Goal: Task Accomplishment & Management: Use online tool/utility

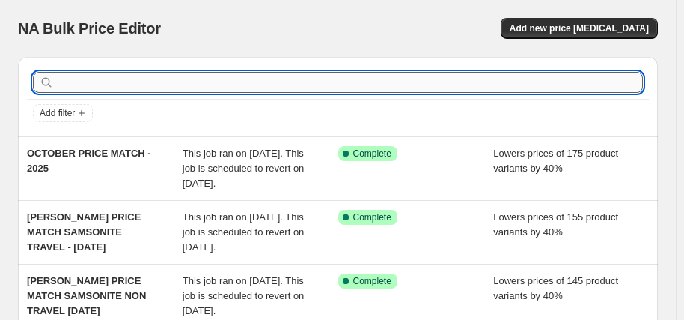
click at [178, 77] on input "text" at bounding box center [350, 82] width 586 height 21
type input "[DEMOGRAPHIC_DATA] tourister"
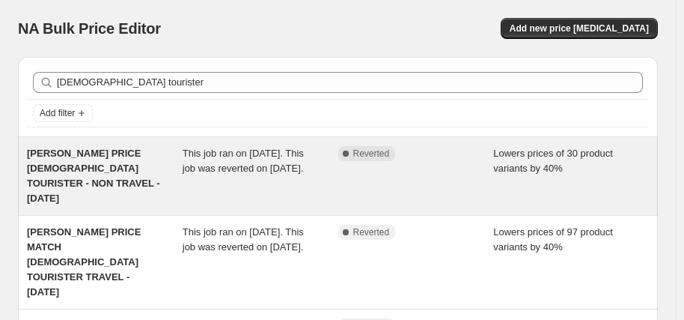
click at [110, 171] on span "[PERSON_NAME] PRICE [DEMOGRAPHIC_DATA] TOURISTER - NON TRAVEL - [DATE]" at bounding box center [93, 175] width 133 height 56
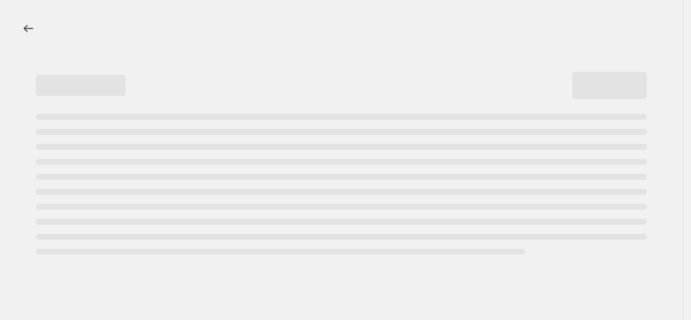
select select "percentage"
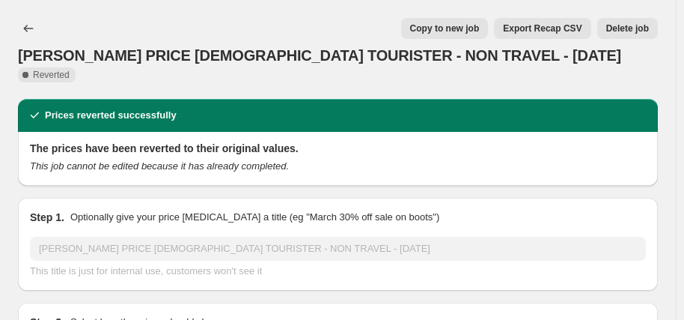
click at [459, 31] on span "Copy to new job" at bounding box center [445, 28] width 70 height 12
select select "percentage"
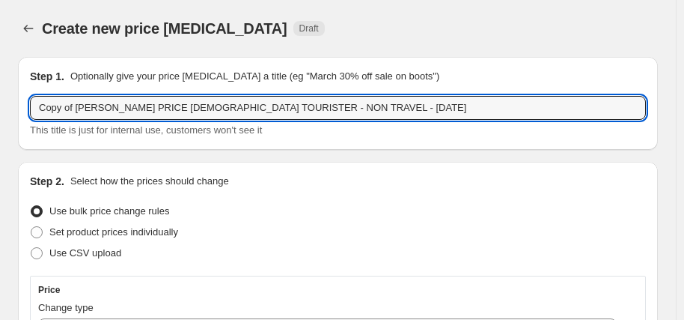
drag, startPoint x: 76, startPoint y: 108, endPoint x: -19, endPoint y: 107, distance: 95.0
click at [0, 107] on html "Home Settings Plans Skip to content Create new price [MEDICAL_DATA]. This page …" at bounding box center [342, 160] width 684 height 320
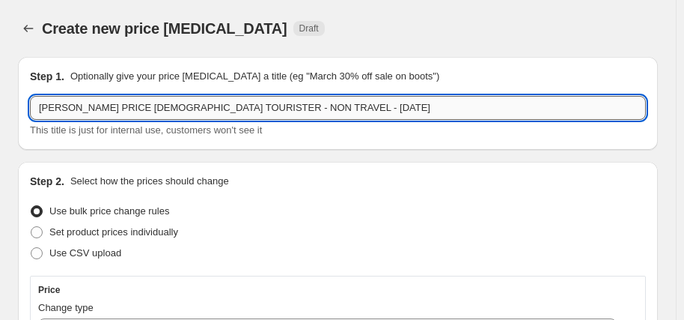
click at [272, 108] on input "[PERSON_NAME] PRICE [DEMOGRAPHIC_DATA] TOURISTER - NON TRAVEL - [DATE]" at bounding box center [338, 108] width 616 height 24
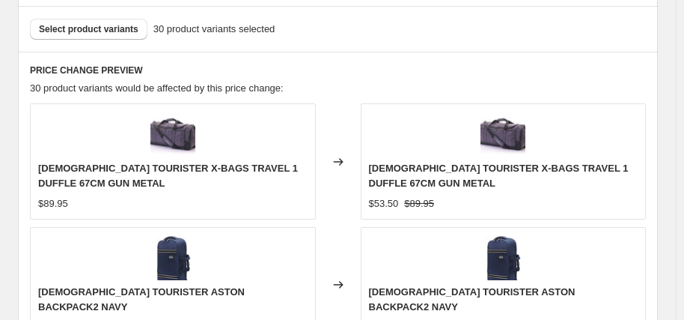
scroll to position [973, 0]
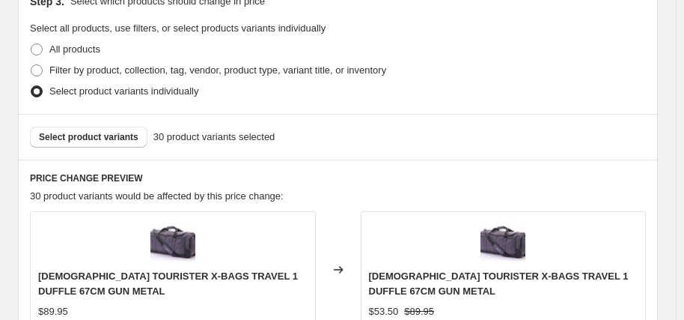
type input "[PERSON_NAME] PRICE [DEMOGRAPHIC_DATA] TOURISTER - NON TRAVEL - [DATE]"
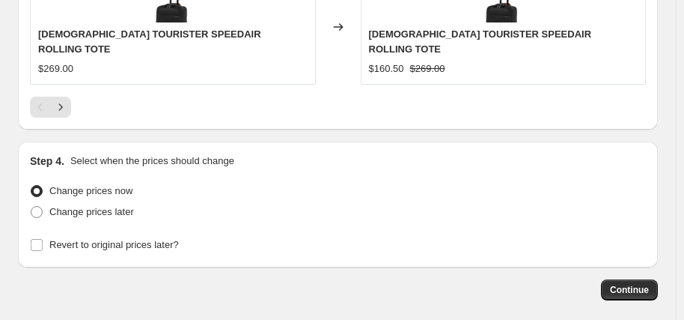
scroll to position [1713, 0]
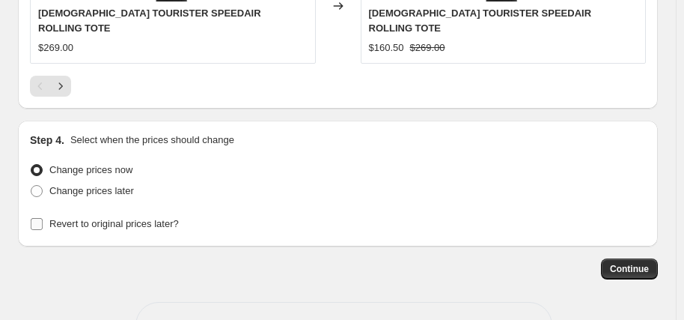
click at [142, 218] on span "Revert to original prices later?" at bounding box center [113, 223] width 129 height 11
click at [43, 218] on input "Revert to original prices later?" at bounding box center [37, 224] width 12 height 12
checkbox input "true"
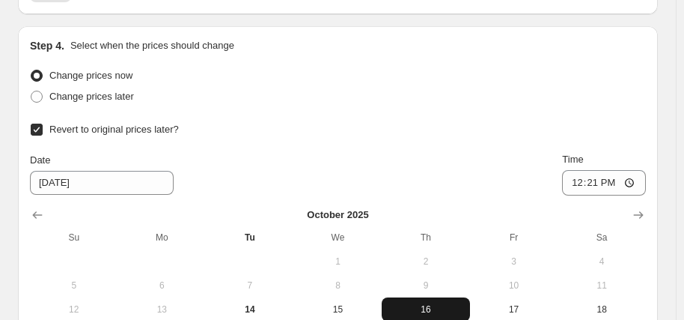
scroll to position [1862, 0]
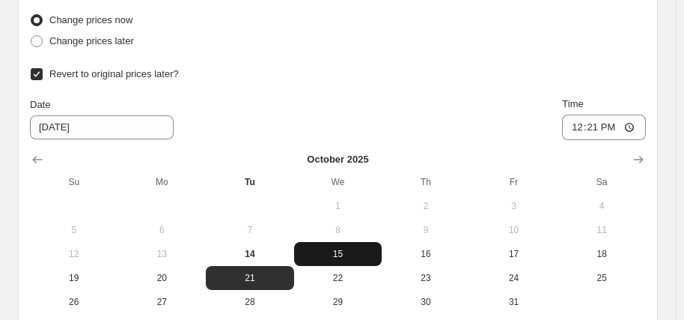
click at [334, 248] on span "15" at bounding box center [338, 254] width 76 height 12
type input "[DATE]"
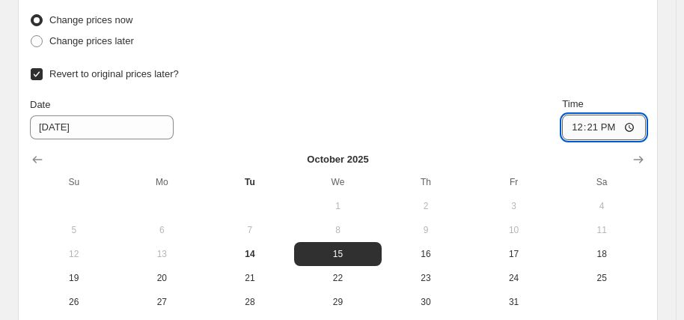
click at [577, 114] on input "12:21" at bounding box center [604, 126] width 84 height 25
type input "06:00"
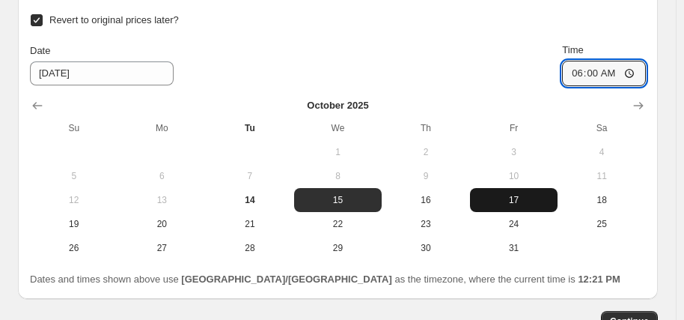
scroll to position [1937, 0]
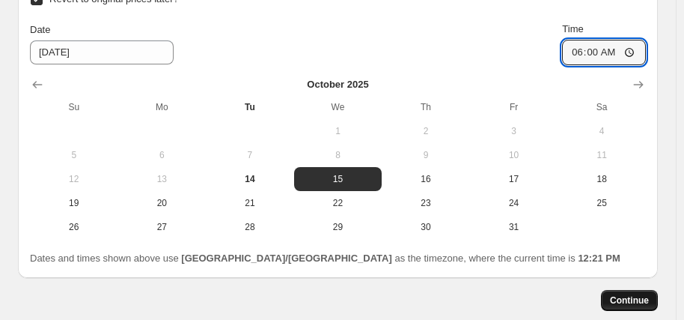
click at [638, 294] on span "Continue" at bounding box center [629, 300] width 39 height 12
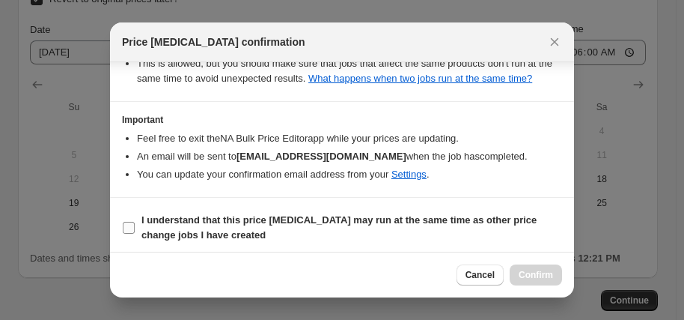
scroll to position [322, 0]
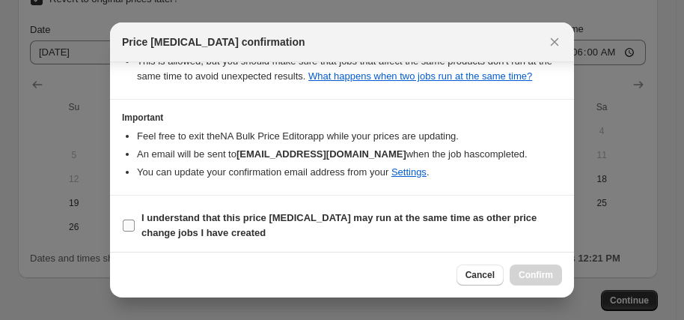
click at [310, 216] on b "I understand that this price [MEDICAL_DATA] may run at the same time as other p…" at bounding box center [338, 225] width 395 height 26
click at [135, 219] on input "I understand that this price [MEDICAL_DATA] may run at the same time as other p…" at bounding box center [129, 225] width 12 height 12
checkbox input "true"
click at [528, 278] on span "Confirm" at bounding box center [536, 275] width 34 height 12
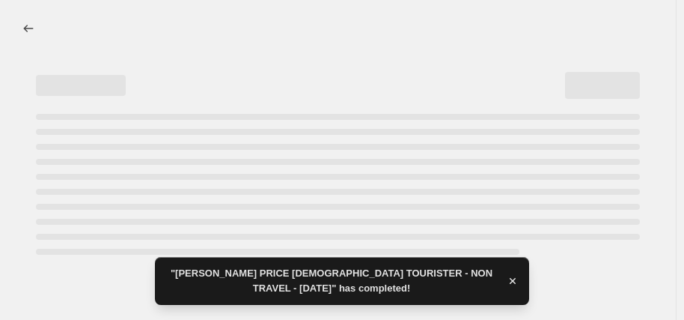
select select "percentage"
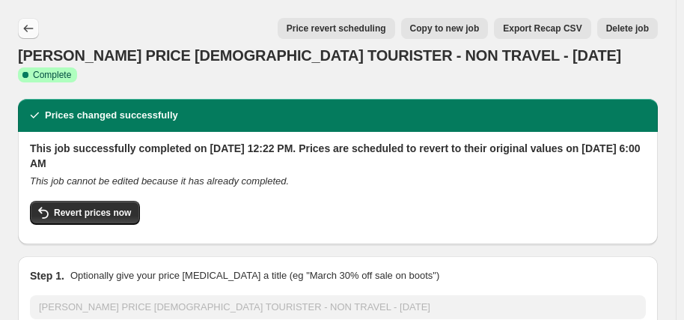
click at [34, 28] on icon "Price change jobs" at bounding box center [28, 28] width 15 height 15
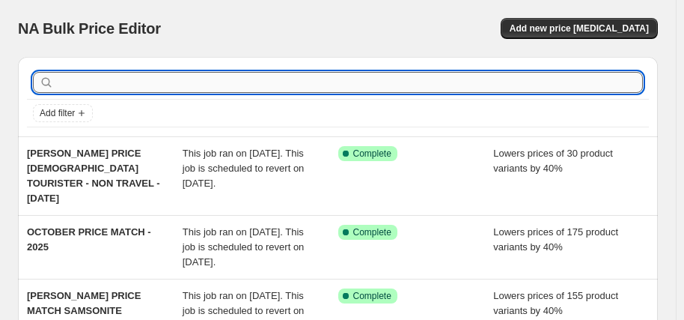
click at [100, 86] on input "text" at bounding box center [350, 82] width 586 height 21
type input "[DEMOGRAPHIC_DATA] tourister"
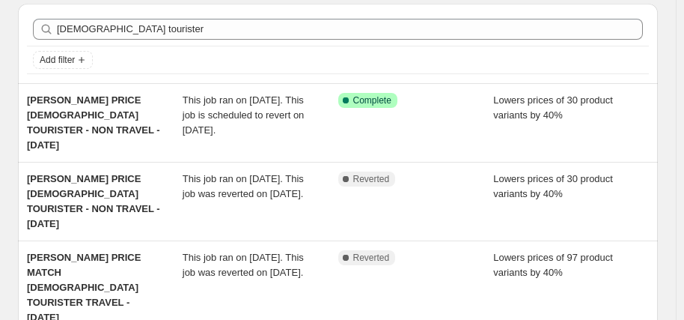
scroll to position [75, 0]
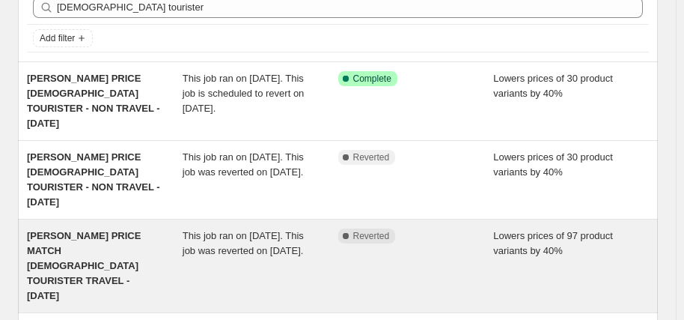
click at [102, 230] on span "[PERSON_NAME] PRICE MATCH [DEMOGRAPHIC_DATA] TOURISTER TRAVEL - [DATE]" at bounding box center [84, 265] width 114 height 71
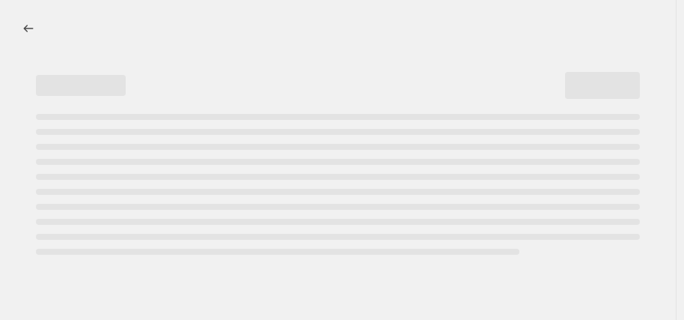
select select "percentage"
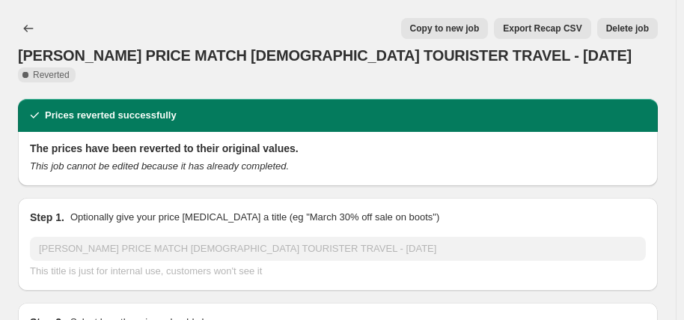
click at [480, 27] on span "Copy to new job" at bounding box center [445, 28] width 70 height 12
select select "percentage"
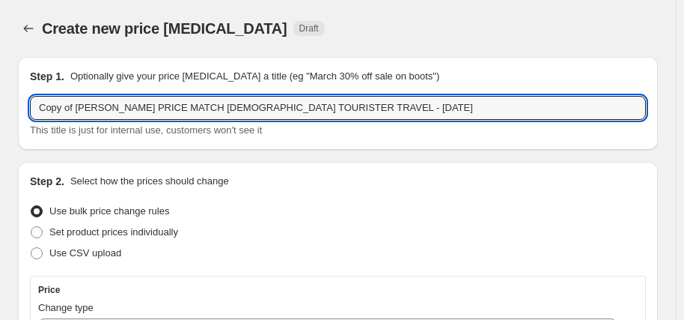
drag, startPoint x: 76, startPoint y: 108, endPoint x: 21, endPoint y: 108, distance: 55.4
click at [26, 108] on div "Step 1. Optionally give your price [MEDICAL_DATA] a title (eg "March 30% off sa…" at bounding box center [338, 103] width 640 height 93
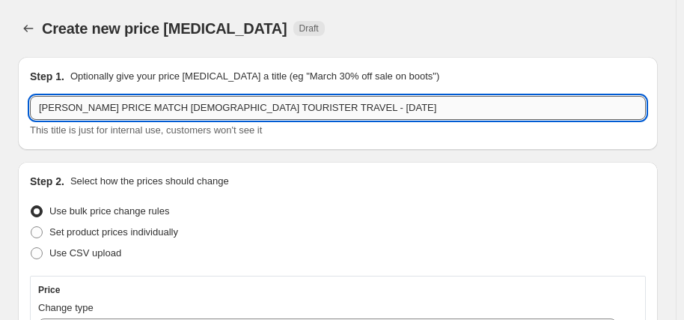
click at [275, 108] on input "[PERSON_NAME] PRICE MATCH [DEMOGRAPHIC_DATA] TOURISTER TRAVEL - [DATE]" at bounding box center [338, 108] width 616 height 24
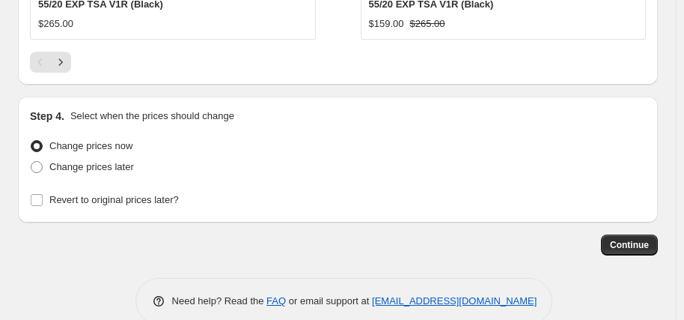
scroll to position [1641, 0]
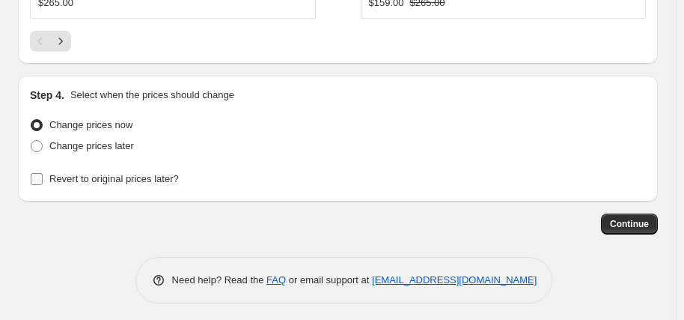
type input "[PERSON_NAME] PRICE MATCH [DEMOGRAPHIC_DATA] TOURISTER TRAVEL - [DATE]"
click at [129, 178] on span "Revert to original prices later?" at bounding box center [113, 178] width 129 height 11
click at [43, 178] on input "Revert to original prices later?" at bounding box center [37, 179] width 12 height 12
checkbox input "true"
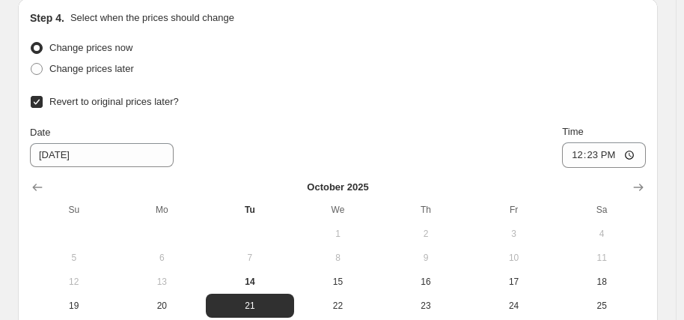
scroll to position [1865, 0]
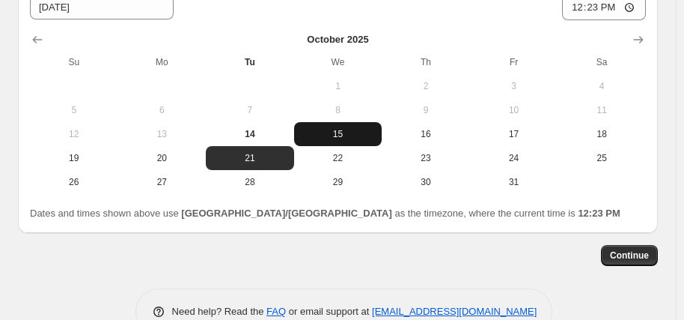
click at [330, 130] on span "15" at bounding box center [338, 134] width 76 height 12
type input "[DATE]"
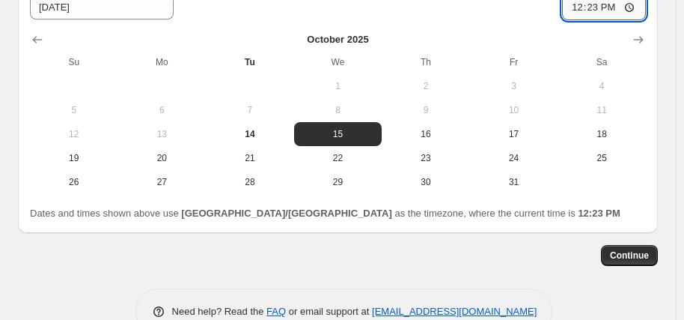
click at [583, 1] on input "12:23" at bounding box center [604, 7] width 84 height 25
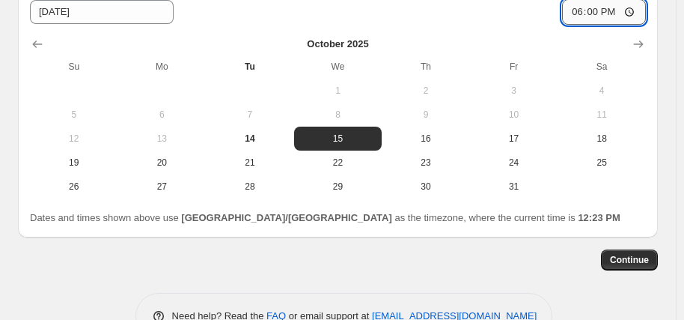
type input "06:00"
click at [640, 255] on span "Continue" at bounding box center [629, 260] width 39 height 12
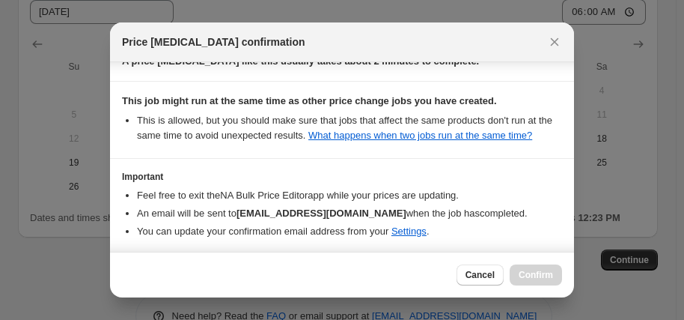
scroll to position [322, 0]
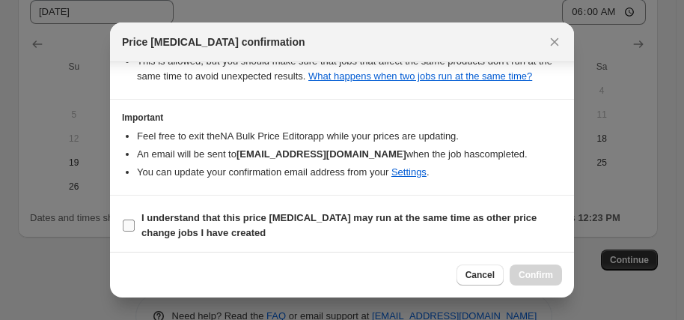
click at [314, 219] on b "I understand that this price [MEDICAL_DATA] may run at the same time as other p…" at bounding box center [338, 225] width 395 height 26
click at [135, 219] on input "I understand that this price [MEDICAL_DATA] may run at the same time as other p…" at bounding box center [129, 225] width 12 height 12
checkbox input "true"
click at [533, 272] on span "Confirm" at bounding box center [536, 275] width 34 height 12
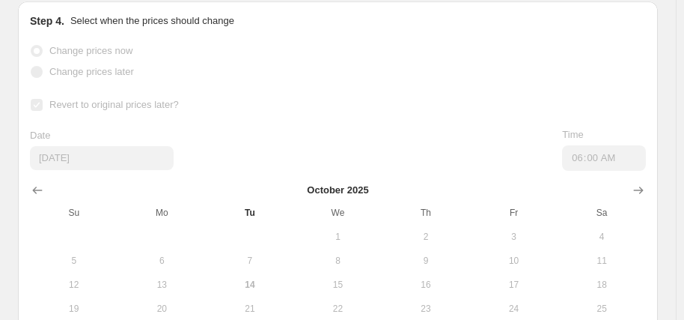
scroll to position [1900, 0]
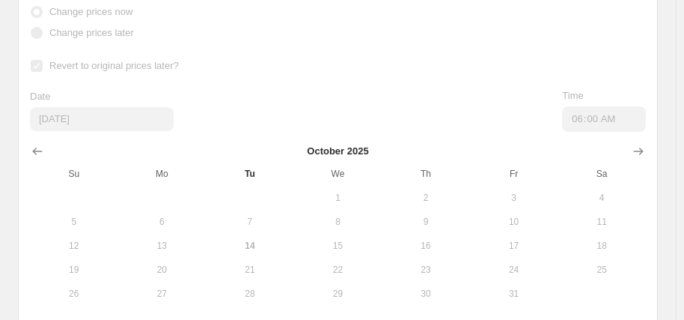
select select "percentage"
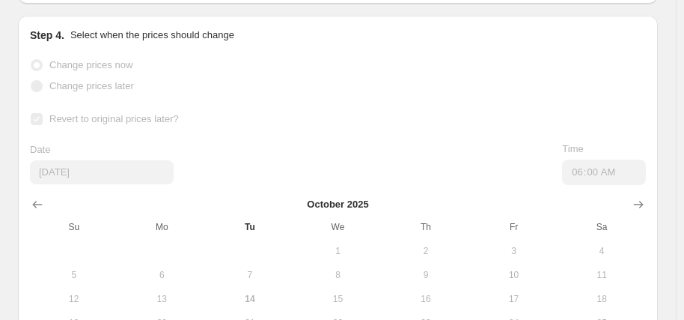
scroll to position [0, 0]
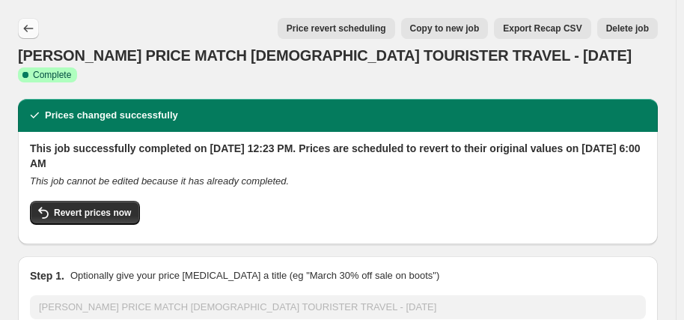
click at [28, 30] on icon "Price change jobs" at bounding box center [28, 28] width 15 height 15
